Goal: Task Accomplishment & Management: Complete application form

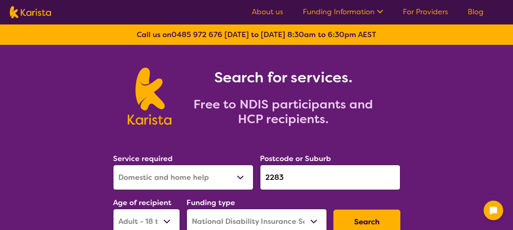
select select "Domestic and home help"
select select "AD"
select select "NDIS"
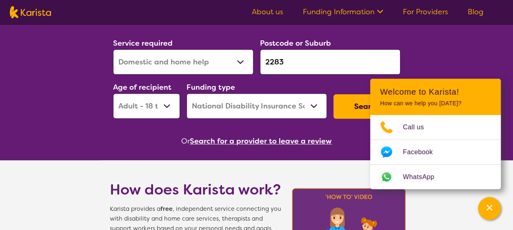
drag, startPoint x: 334, startPoint y: 59, endPoint x: 255, endPoint y: 59, distance: 79.1
click at [255, 59] on div "Service required Allied Health Assistant Assessment ([MEDICAL_DATA] or [MEDICAL…" at bounding box center [257, 78] width 294 height 88
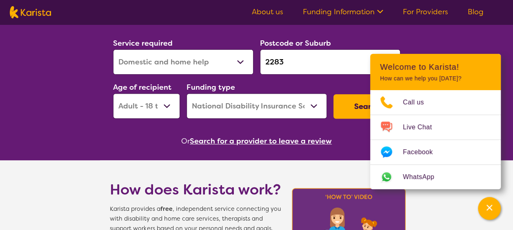
click at [228, 62] on select "Allied Health Assistant Assessment ([MEDICAL_DATA] or [MEDICAL_DATA]) Behaviour…" at bounding box center [183, 61] width 140 height 25
select select "Supported accommodation"
click at [113, 49] on select "Allied Health Assistant Assessment ([MEDICAL_DATA] or [MEDICAL_DATA]) Behaviour…" at bounding box center [183, 61] width 140 height 25
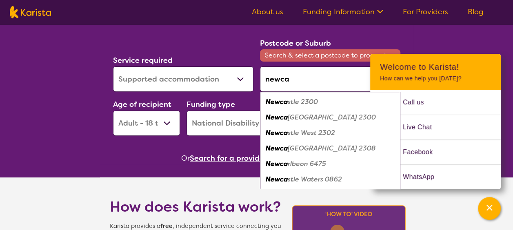
click at [306, 105] on em "stle 2300" at bounding box center [302, 101] width 30 height 9
type input "2300"
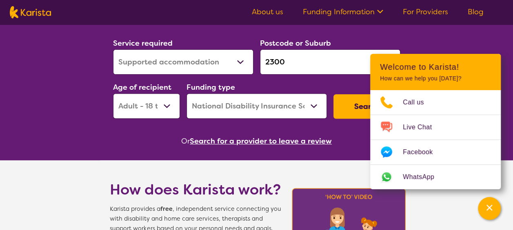
click at [334, 70] on input "2300" at bounding box center [330, 61] width 140 height 25
click at [354, 102] on button "Search" at bounding box center [366, 106] width 67 height 24
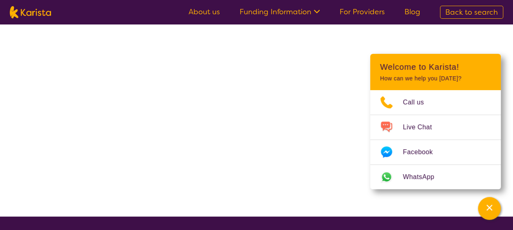
select select "NDIS"
select select "Supported accommodation"
select select "AD"
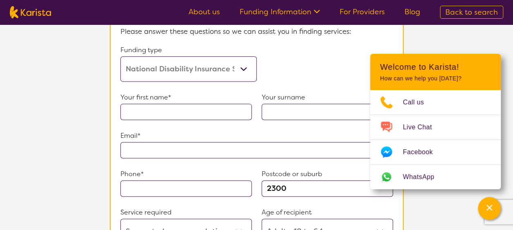
scroll to position [476, 0]
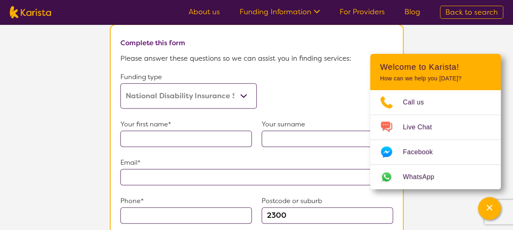
click at [214, 148] on div "Your first name* Your surname" at bounding box center [256, 137] width 272 height 38
click at [212, 139] on input "text" at bounding box center [185, 138] width 131 height 16
type input "[PERSON_NAME]"
type input "**********"
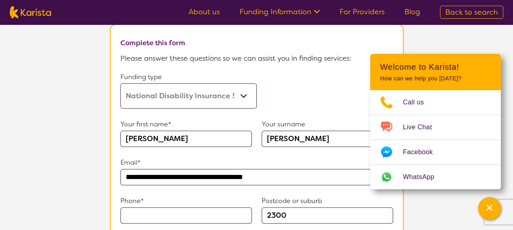
type input "0418113685"
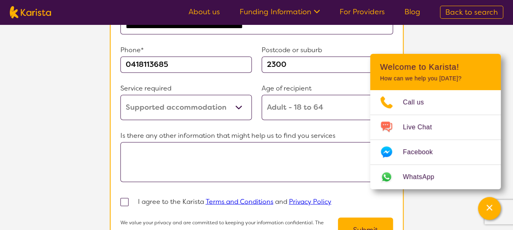
scroll to position [626, 0]
click at [208, 167] on textarea at bounding box center [256, 162] width 272 height 40
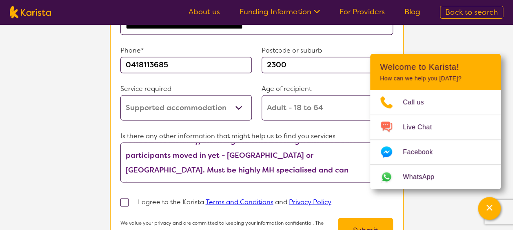
scroll to position [29, 0]
type textarea "SIL (but does not have SIL funding, but has surplus in core (600k that can be u…"
click at [164, 196] on p "I agree to the Karista Terms and Conditions and Privacy Policy" at bounding box center [234, 202] width 193 height 12
click at [124, 198] on span at bounding box center [124, 202] width 8 height 8
click at [133, 199] on input "checkbox" at bounding box center [135, 201] width 5 height 5
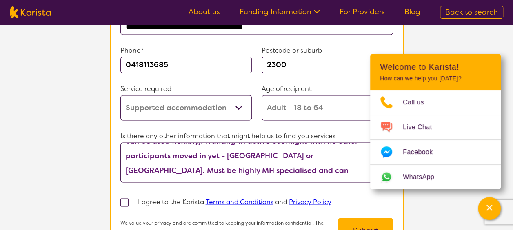
checkbox input "true"
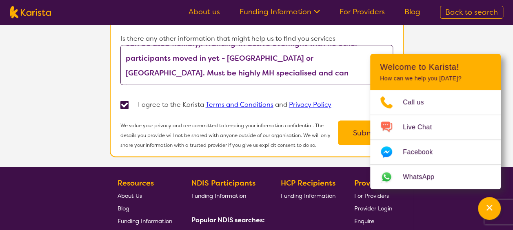
click at [358, 120] on button "Submit" at bounding box center [365, 132] width 55 height 24
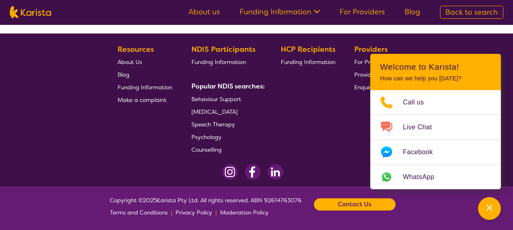
scroll to position [0, 0]
